Goal: Task Accomplishment & Management: Use online tool/utility

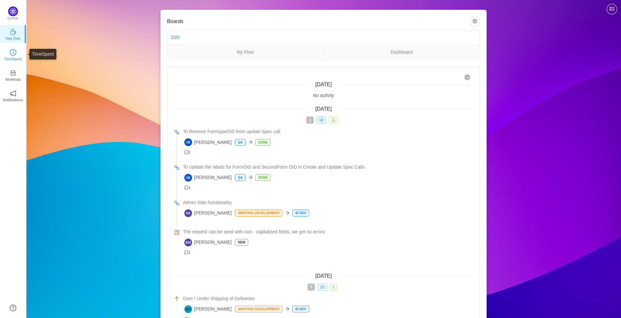
click at [18, 57] on p "TimeSpent" at bounding box center [13, 59] width 18 height 6
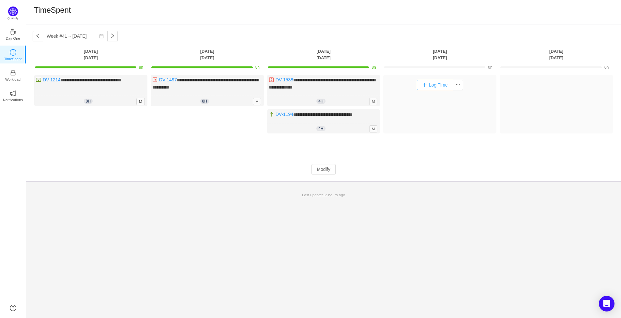
click at [442, 84] on button "Log Time" at bounding box center [435, 85] width 36 height 10
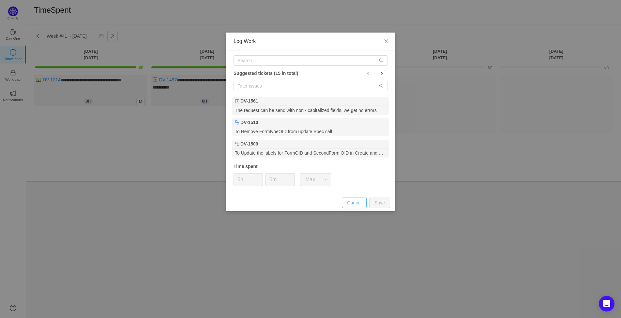
click at [358, 202] on button "Cancel" at bounding box center [354, 203] width 25 height 10
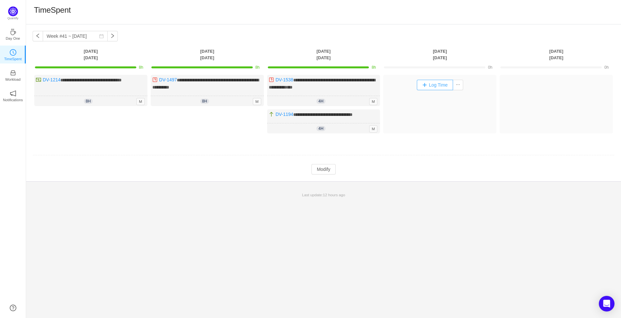
click at [440, 84] on button "Log Time" at bounding box center [435, 85] width 36 height 10
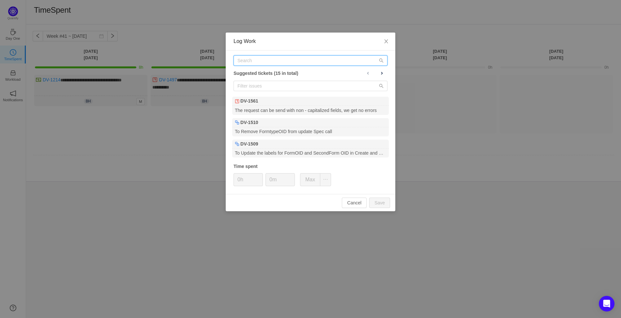
click at [318, 61] on input "text" at bounding box center [310, 60] width 154 height 10
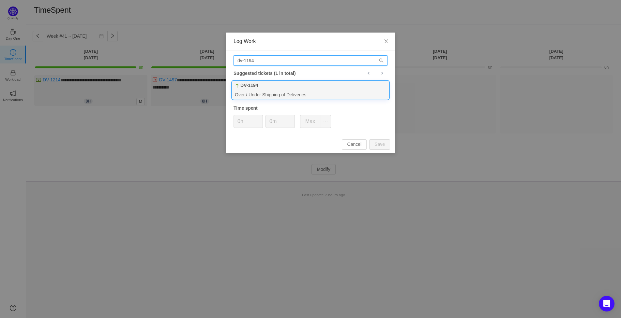
type input "dv-1194"
click at [295, 86] on div "DV-1194" at bounding box center [310, 85] width 156 height 9
click at [379, 146] on button "Save" at bounding box center [379, 144] width 21 height 10
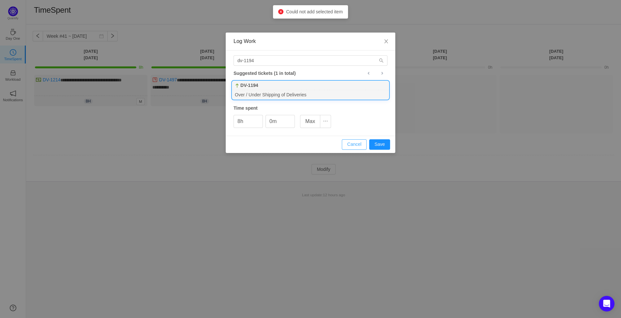
click at [360, 144] on button "Cancel" at bounding box center [354, 144] width 25 height 10
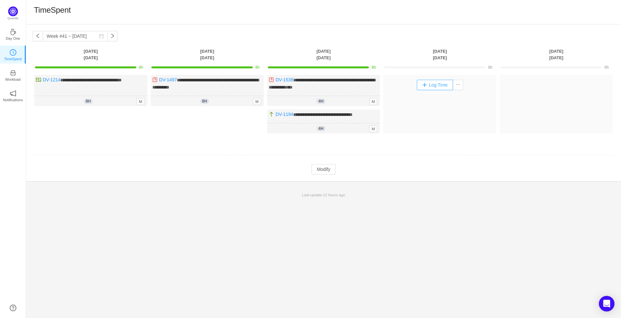
click at [440, 85] on button "Log Time" at bounding box center [435, 85] width 36 height 10
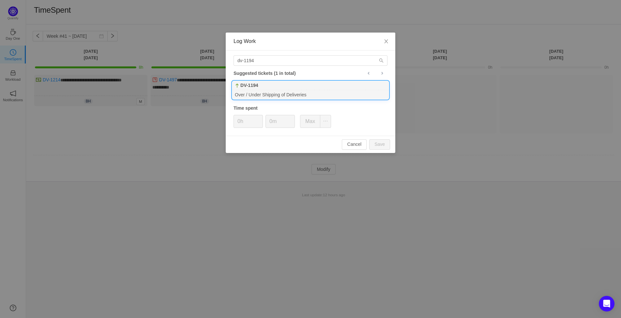
click at [293, 95] on div "Over / Under Shipping of Deliveries" at bounding box center [310, 94] width 156 height 9
click at [384, 144] on button "Save" at bounding box center [379, 144] width 21 height 10
type input "0h"
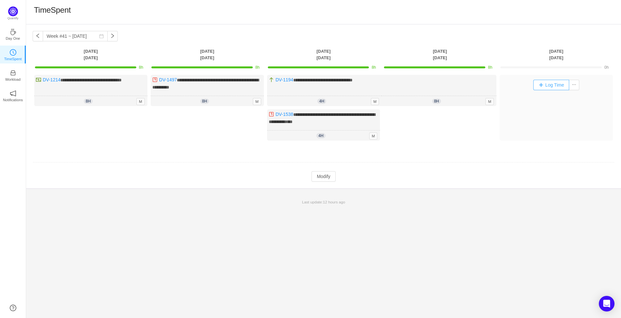
click at [542, 87] on button "Log Time" at bounding box center [551, 85] width 36 height 10
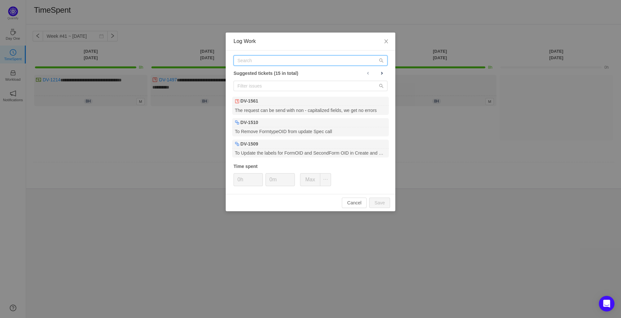
click at [288, 59] on input "text" at bounding box center [310, 60] width 154 height 10
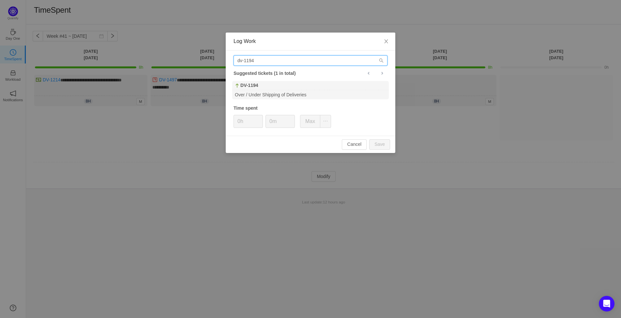
type input "dv-1194"
click at [262, 104] on div "dv-1194 Suggested tickets (1 in total) DV-1194 Over / Under Shipping of Deliver…" at bounding box center [310, 93] width 169 height 85
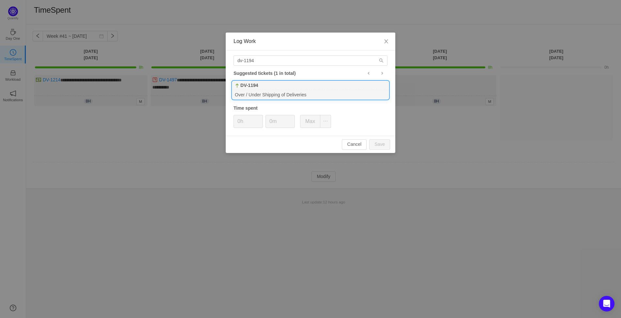
click at [263, 92] on div "Over / Under Shipping of Deliveries" at bounding box center [310, 94] width 156 height 9
click at [381, 147] on button "Save" at bounding box center [379, 144] width 21 height 10
type input "0h"
